Goal: Find specific page/section

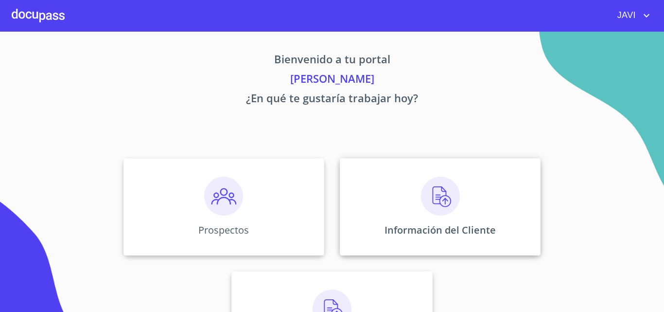
click at [435, 196] on img at bounding box center [440, 196] width 39 height 39
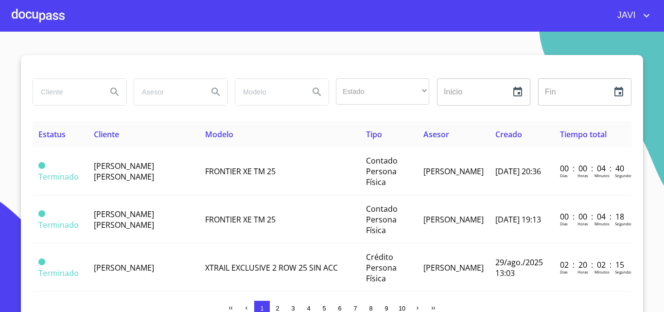
click at [68, 92] on input "search" at bounding box center [66, 92] width 66 height 26
type input "alexia"
click at [110, 92] on icon "Search" at bounding box center [115, 92] width 12 height 12
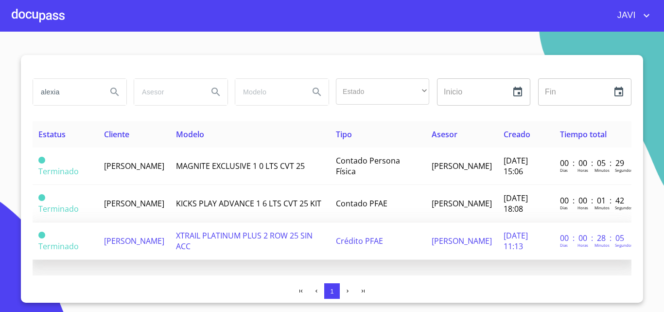
click at [294, 240] on span "XTRAIL PLATINUM PLUS 2 ROW 25 SIN ACC" at bounding box center [244, 240] width 137 height 21
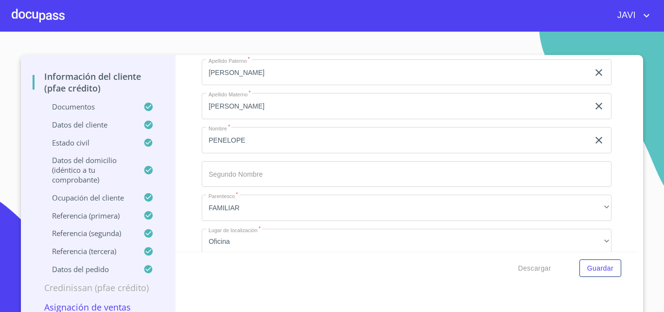
scroll to position [5204, 0]
